Goal: Task Accomplishment & Management: Manage account settings

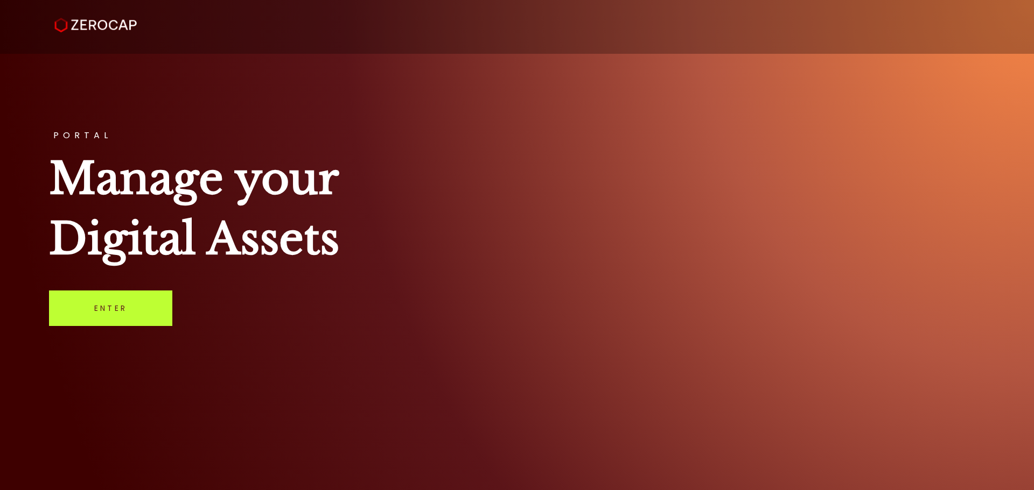
click at [103, 307] on link "Enter" at bounding box center [110, 309] width 123 height 36
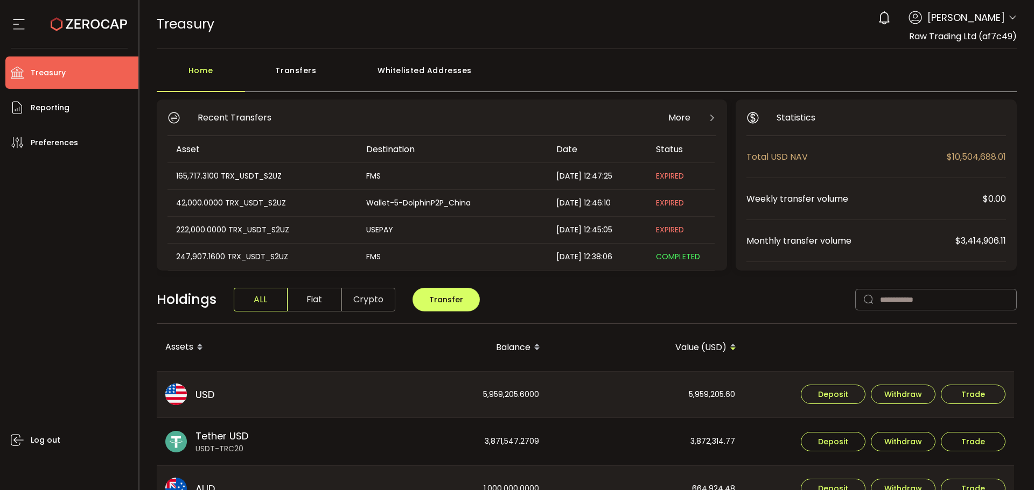
click at [26, 247] on div "Log out" at bounding box center [71, 321] width 133 height 324
